Goal: Complete application form

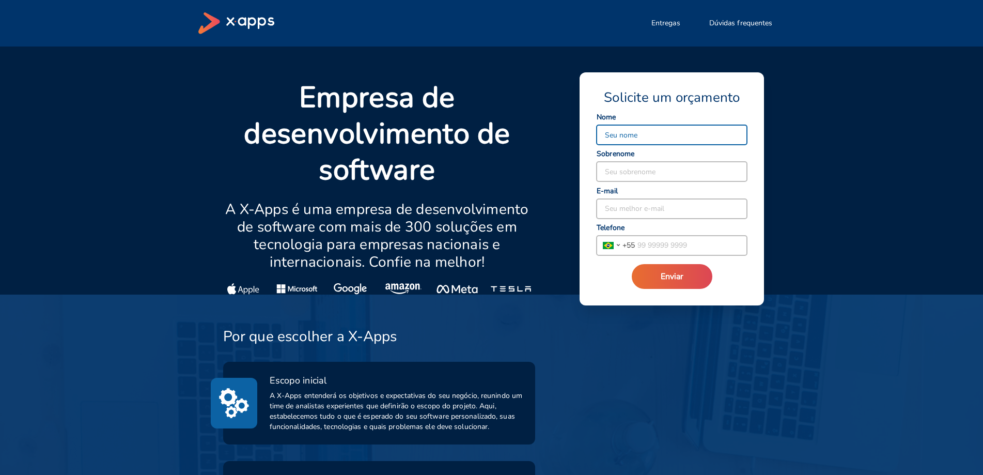
click at [668, 140] on input at bounding box center [672, 135] width 150 height 20
type input "Leonel"
type input "Magalhães"
type input "[EMAIL_ADDRESS][DOMAIN_NAME]"
type input "[PHONE_NUMBER]"
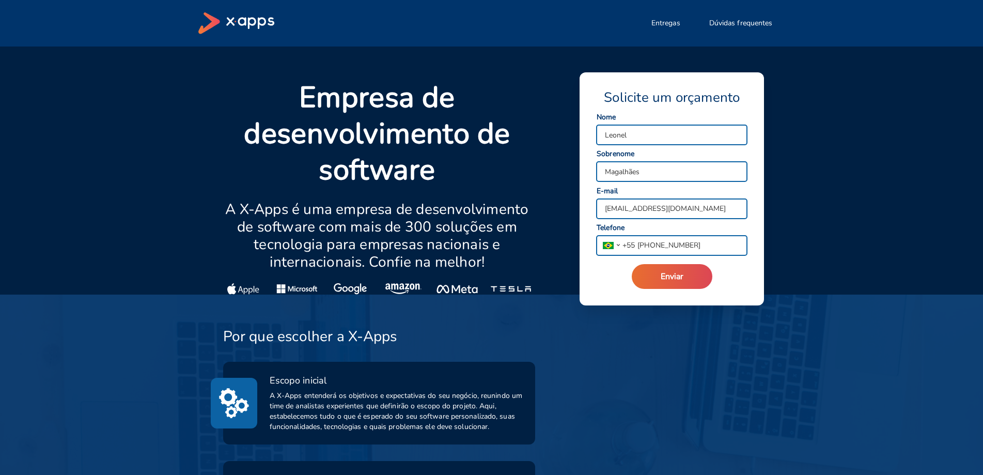
drag, startPoint x: 625, startPoint y: 209, endPoint x: 655, endPoint y: 203, distance: 29.9
click at [626, 209] on input "[EMAIL_ADDRESS][DOMAIN_NAME]" at bounding box center [672, 209] width 150 height 20
click at [671, 210] on input "[EMAIL_ADDRESS][DOMAIN_NAME]" at bounding box center [672, 209] width 150 height 20
type input "[EMAIL_ADDRESS][DOMAIN_NAME]"
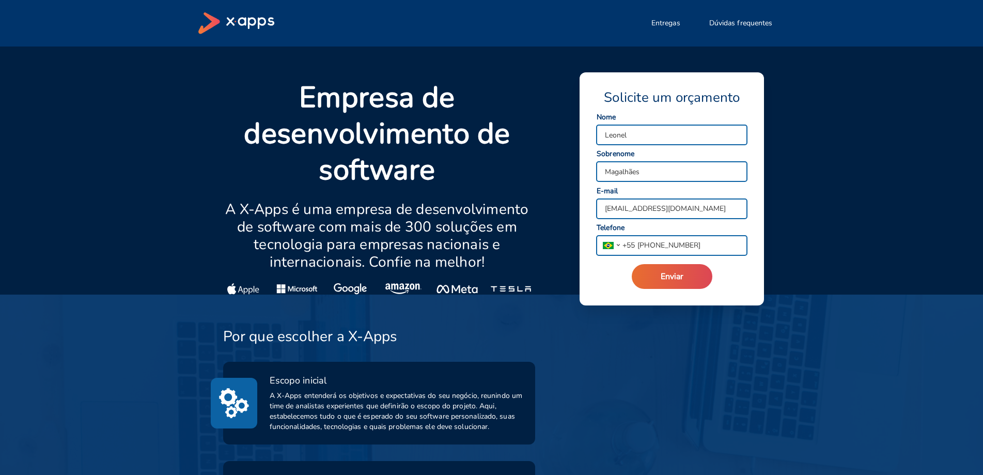
scroll to position [0, 0]
click at [702, 242] on input "[PHONE_NUMBER]" at bounding box center [691, 246] width 112 height 20
type input "[PHONE_NUMBER]"
click at [680, 274] on span "Enviar" at bounding box center [672, 276] width 23 height 11
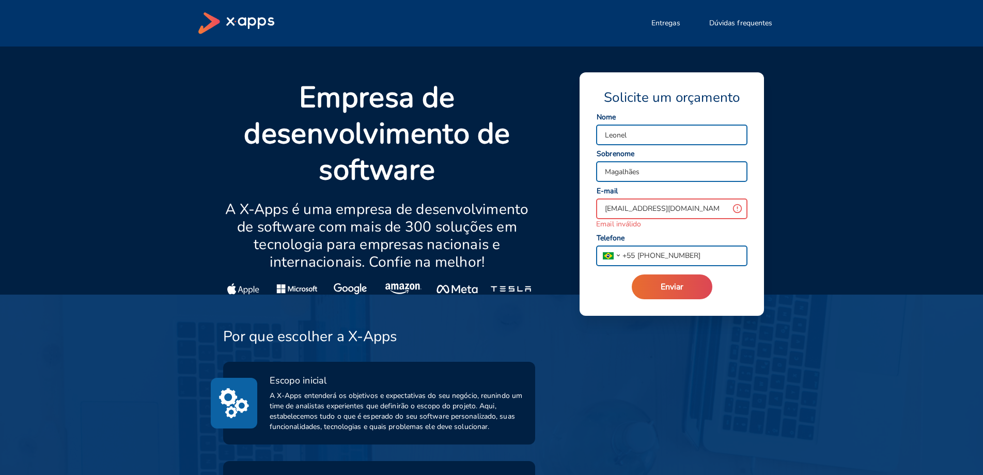
click at [676, 208] on input "[EMAIL_ADDRESS][DOMAIN_NAME]" at bounding box center [662, 209] width 131 height 20
click at [702, 216] on input "[EMAIL_ADDRESS][DOMAIN_NAME]" at bounding box center [662, 209] width 131 height 20
type input "[EMAIL_ADDRESS][DOMAIN_NAME]"
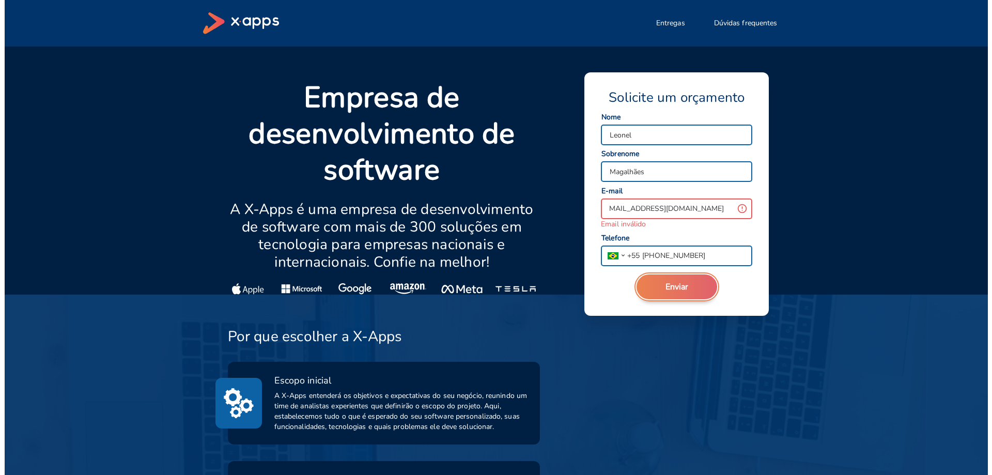
scroll to position [0, 0]
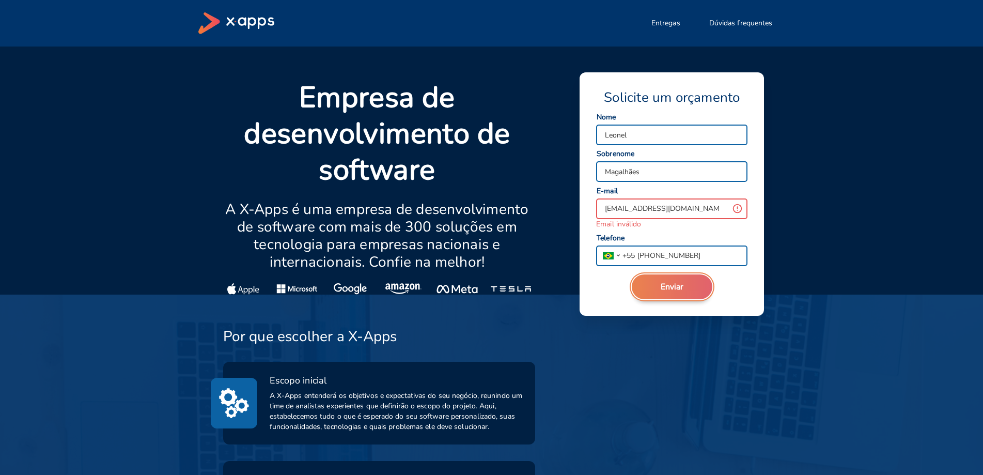
click at [694, 282] on button "Enviar" at bounding box center [672, 286] width 81 height 25
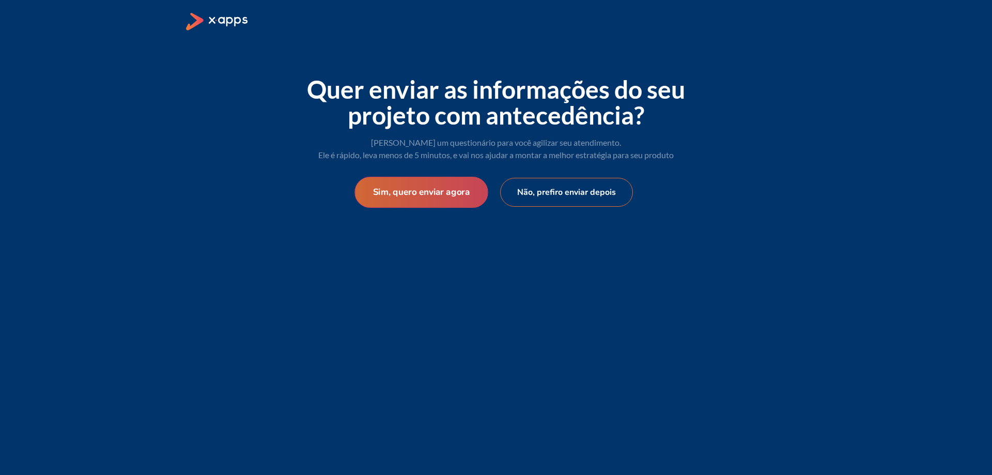
click at [451, 199] on button "Sim, quero enviar agora" at bounding box center [420, 192] width 133 height 31
